Goal: Check status

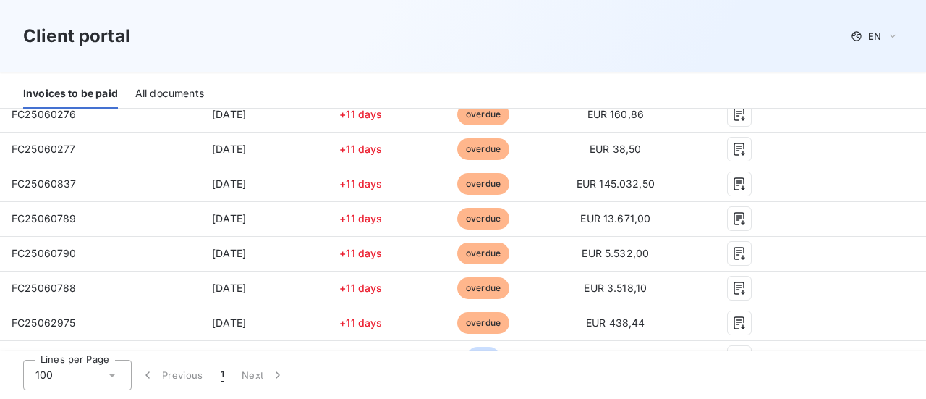
scroll to position [145, 0]
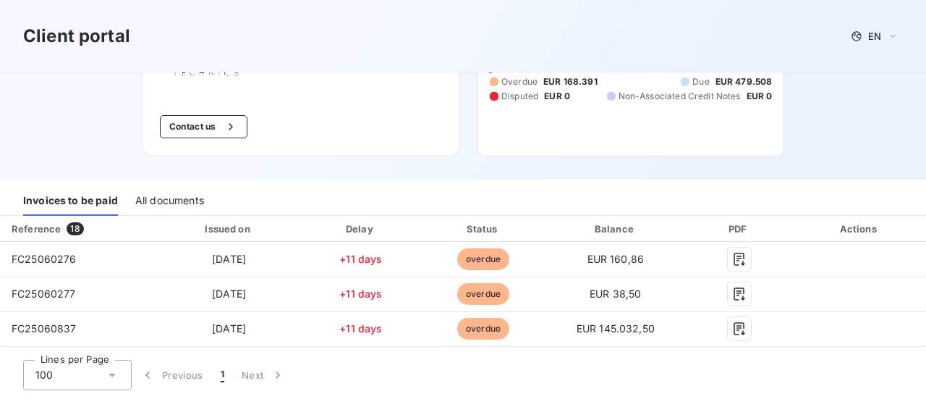
click at [176, 206] on div "All documents" at bounding box center [169, 200] width 69 height 30
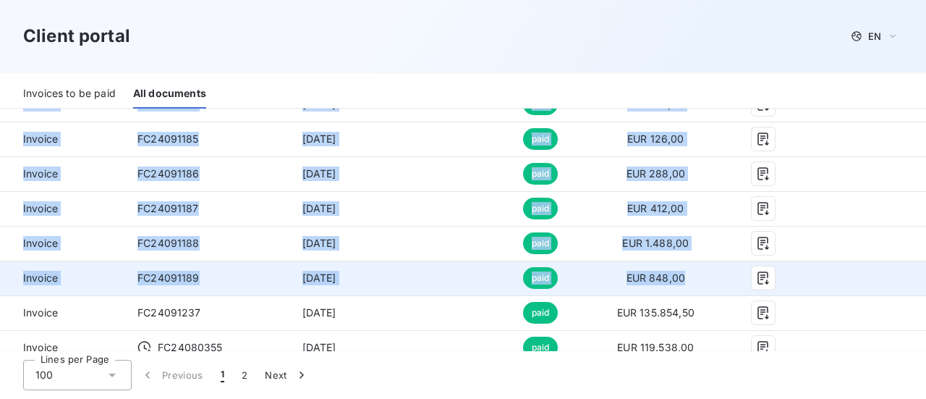
scroll to position [2385, 0]
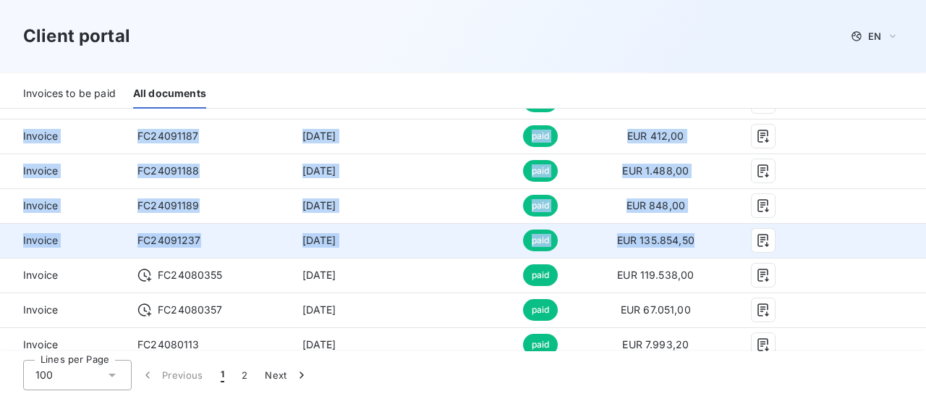
drag, startPoint x: 22, startPoint y: 163, endPoint x: 709, endPoint y: 245, distance: 692.0
copy tbody "Loremip DO69434122 Sit 31, 3610 amet CON 9.318,84 Adipisc EL79866678 Sed 45, 71…"
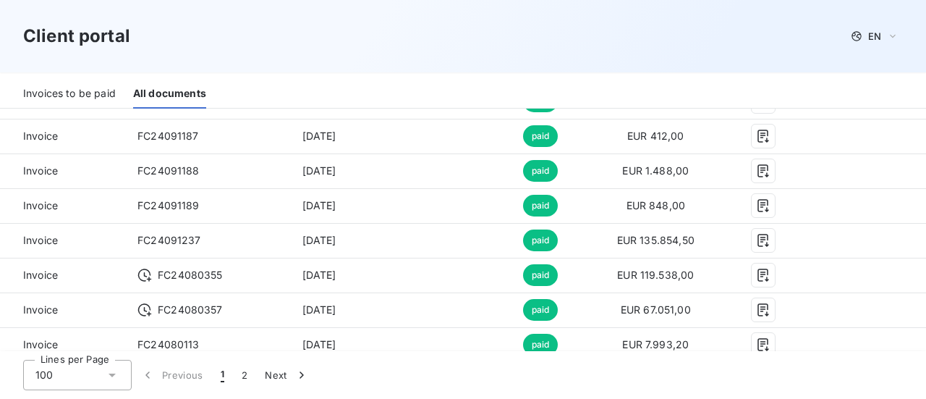
click at [389, 47] on div "Client portal EN" at bounding box center [462, 36] width 879 height 26
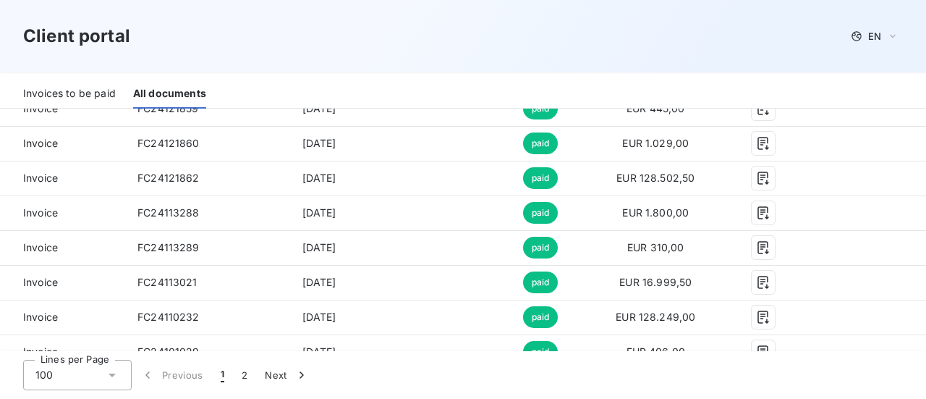
scroll to position [1714, 0]
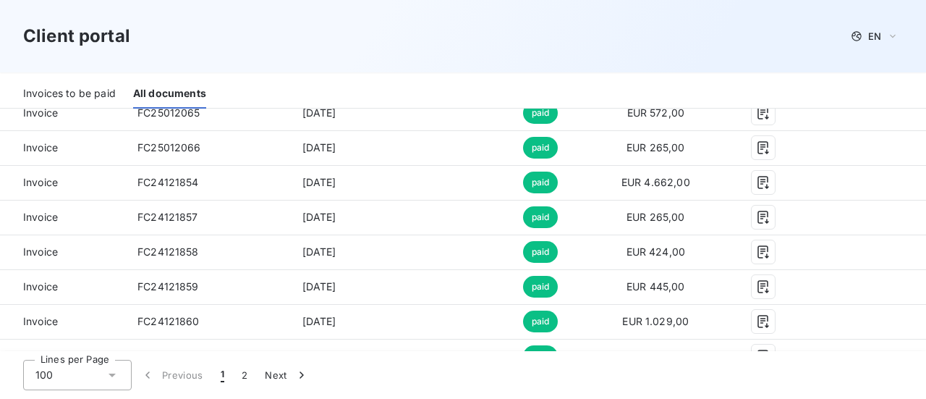
click at [61, 91] on div "Invoices to be paid" at bounding box center [69, 93] width 93 height 30
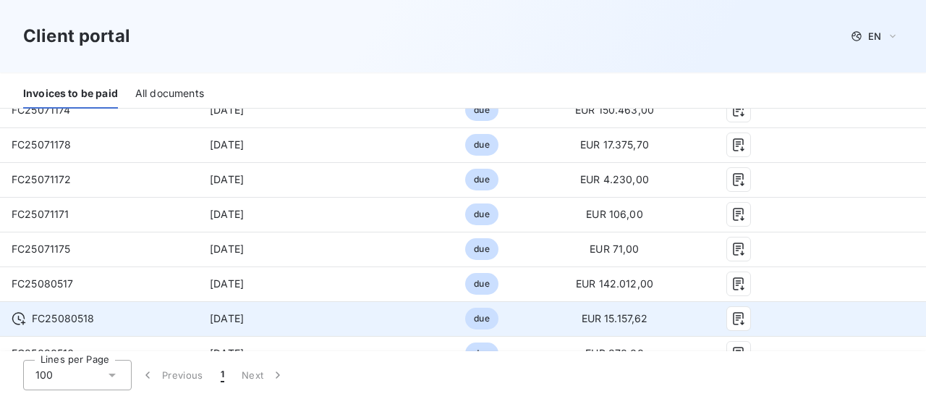
scroll to position [434, 0]
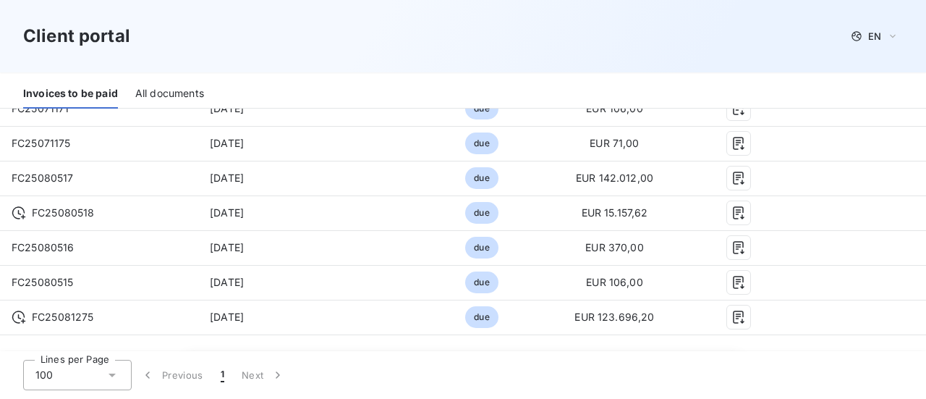
click at [79, 375] on div "100" at bounding box center [77, 374] width 108 height 30
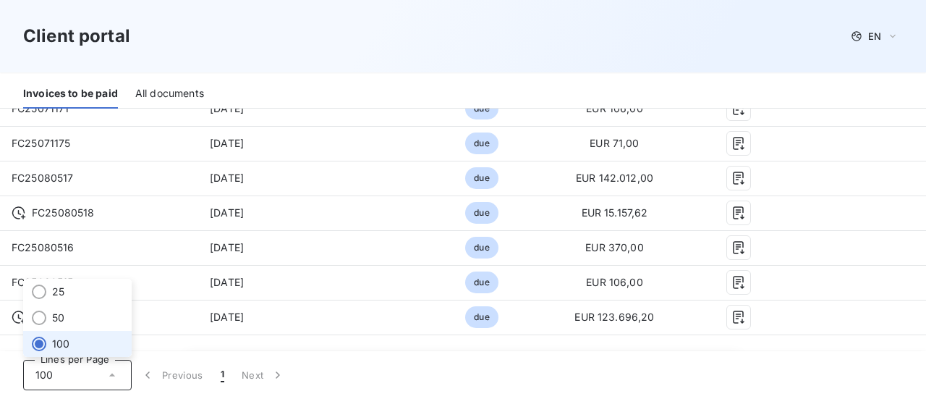
click at [79, 336] on li "100" at bounding box center [77, 344] width 108 height 26
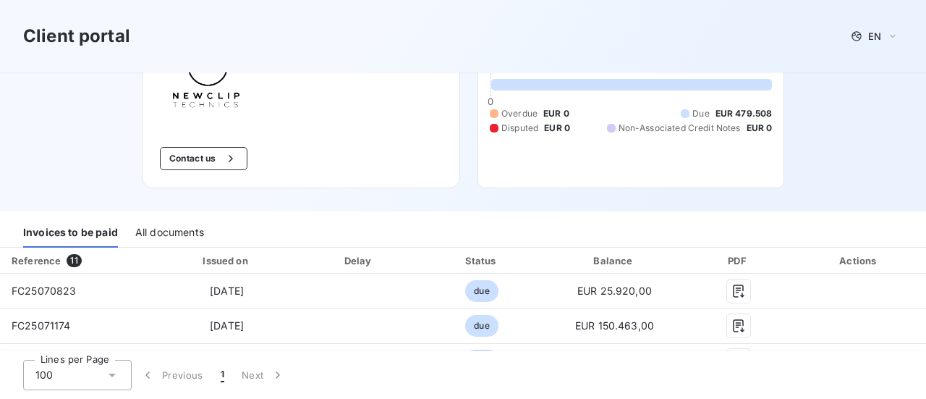
scroll to position [0, 0]
